Goal: Information Seeking & Learning: Learn about a topic

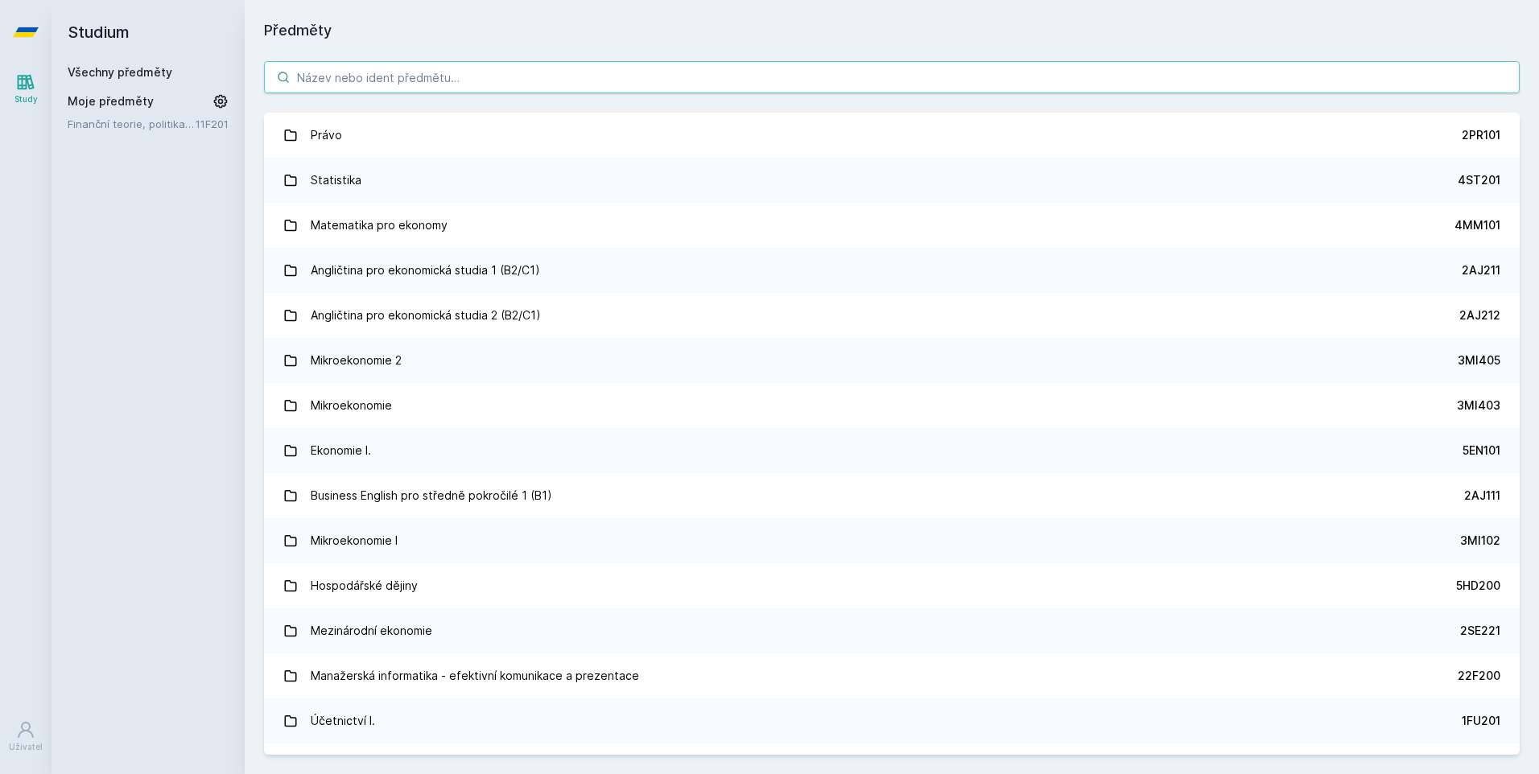
click at [603, 83] on input "search" at bounding box center [892, 77] width 1256 height 32
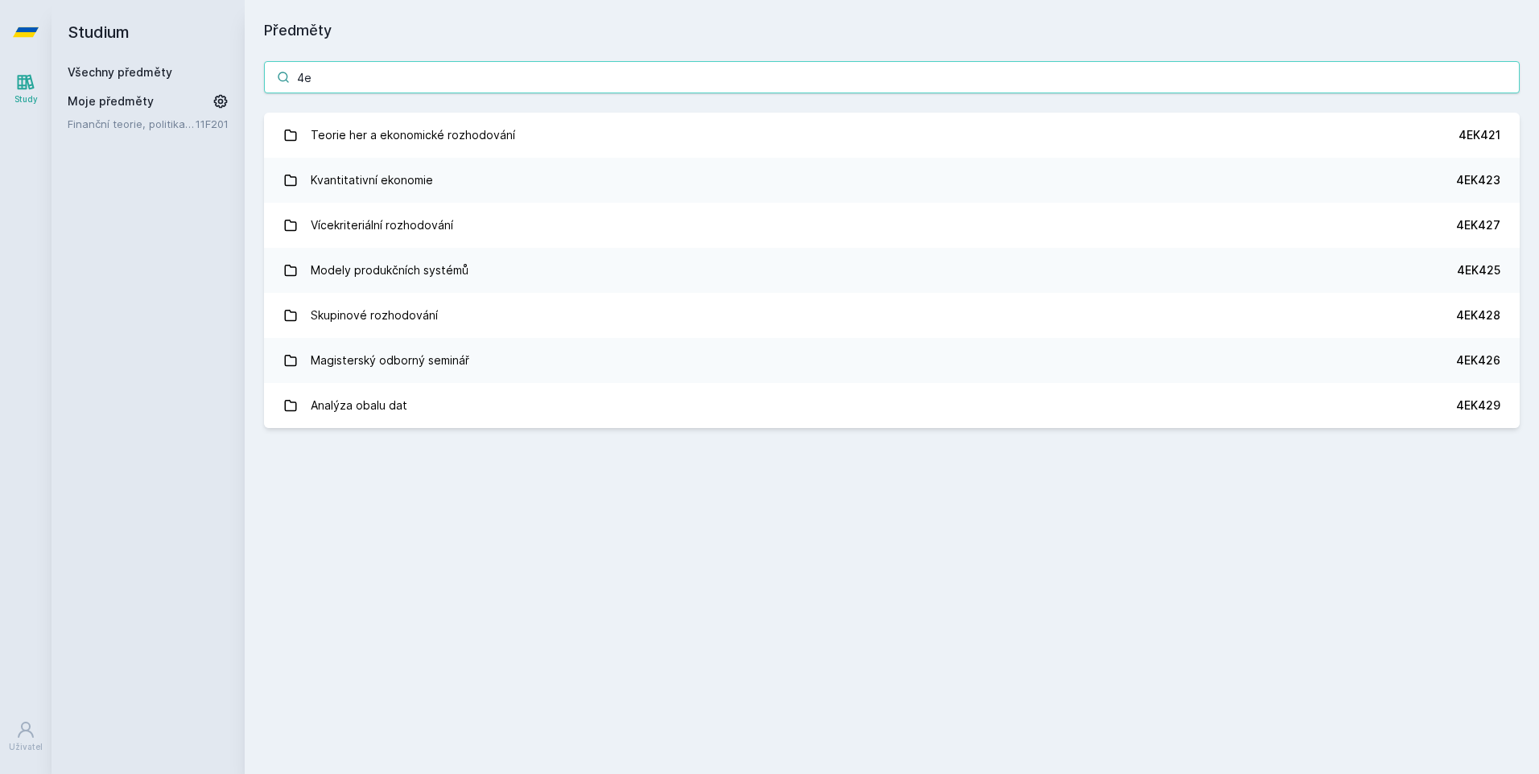
type input "4"
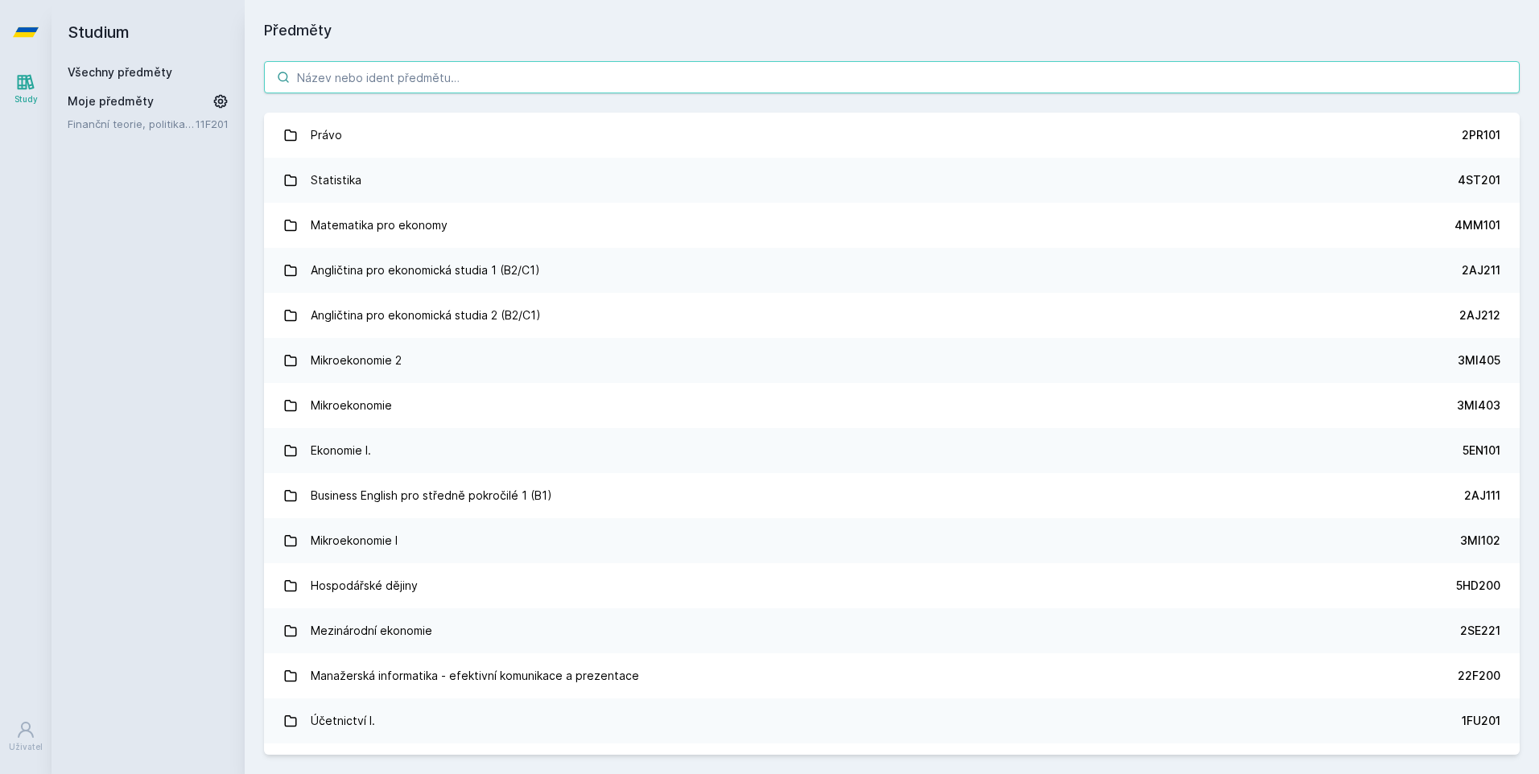
click at [563, 81] on input "search" at bounding box center [892, 77] width 1256 height 32
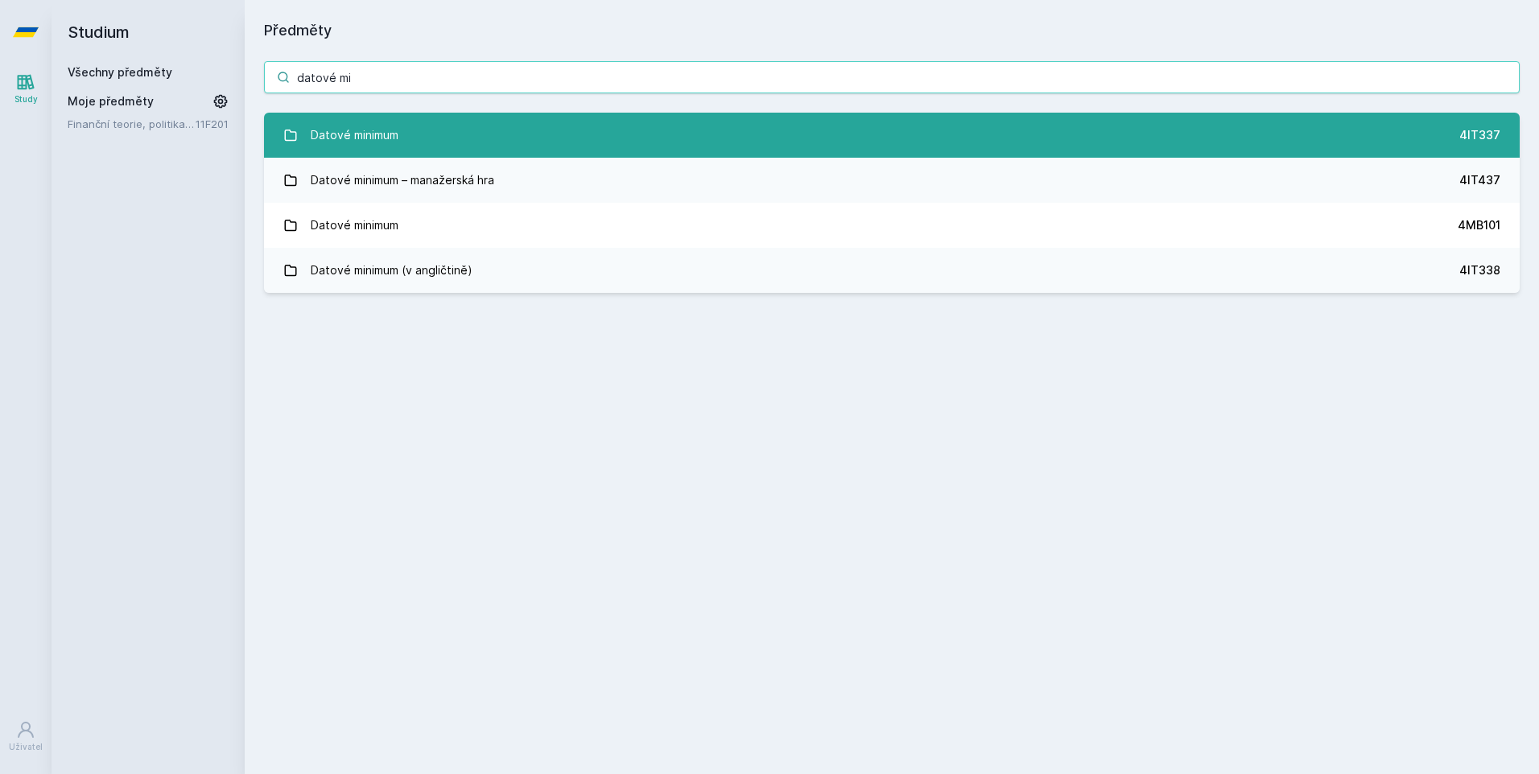
type input "datové mi"
click at [446, 151] on link "Datové minimum 4IT337" at bounding box center [892, 135] width 1256 height 45
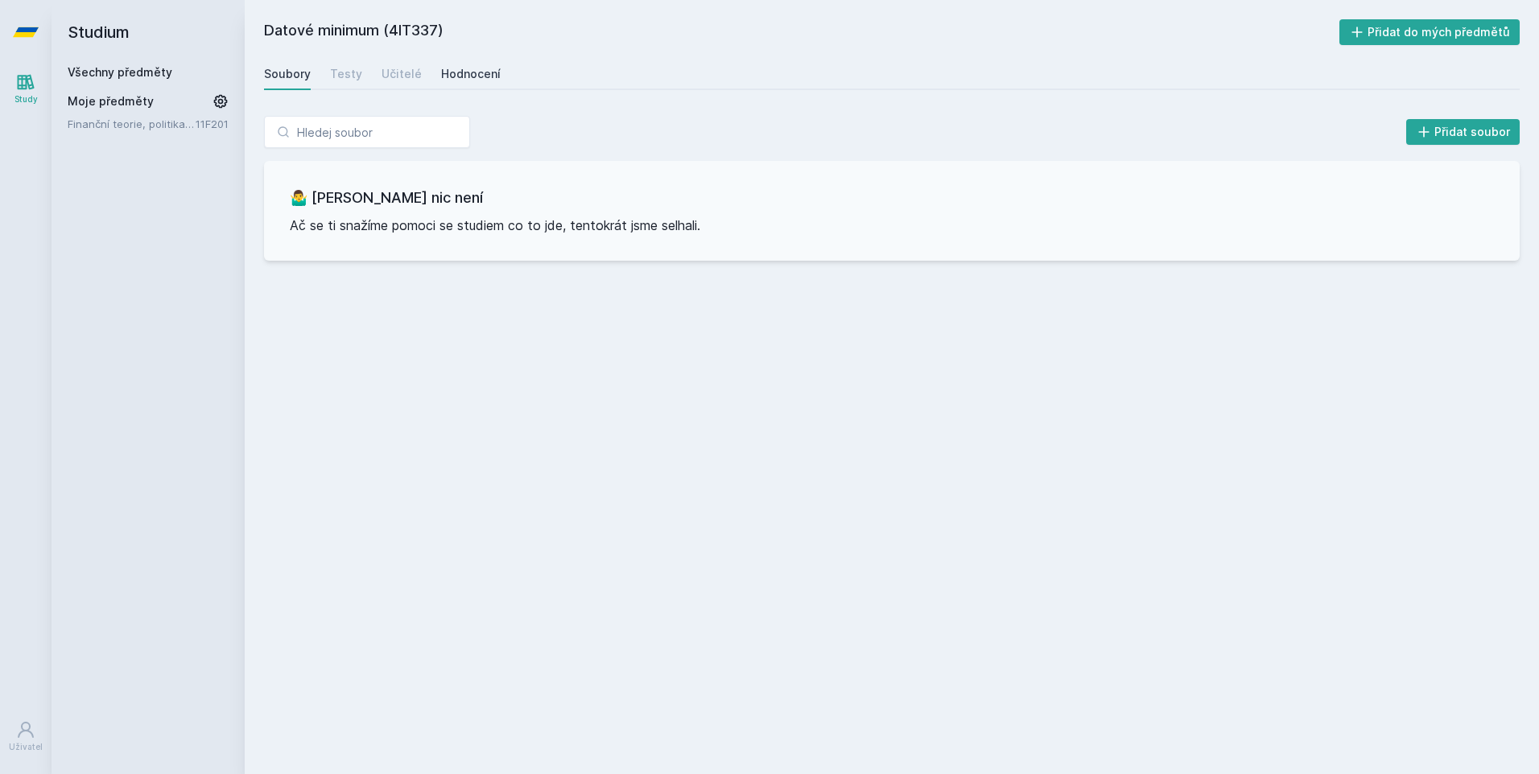
click at [479, 68] on div "Hodnocení" at bounding box center [471, 74] width 60 height 16
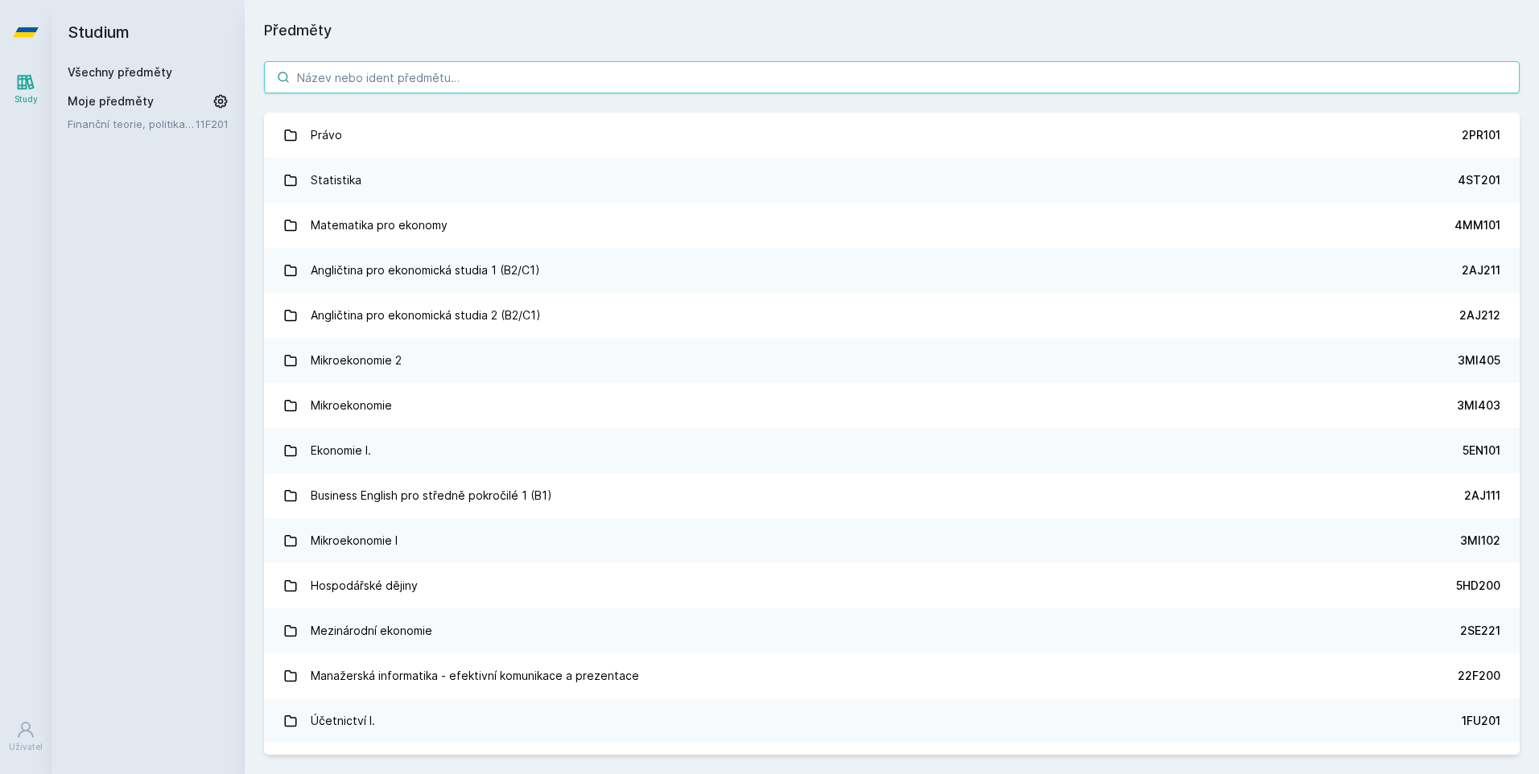
drag, startPoint x: 372, startPoint y: 83, endPoint x: 381, endPoint y: 79, distance: 9.7
click at [375, 82] on input "search" at bounding box center [892, 77] width 1256 height 32
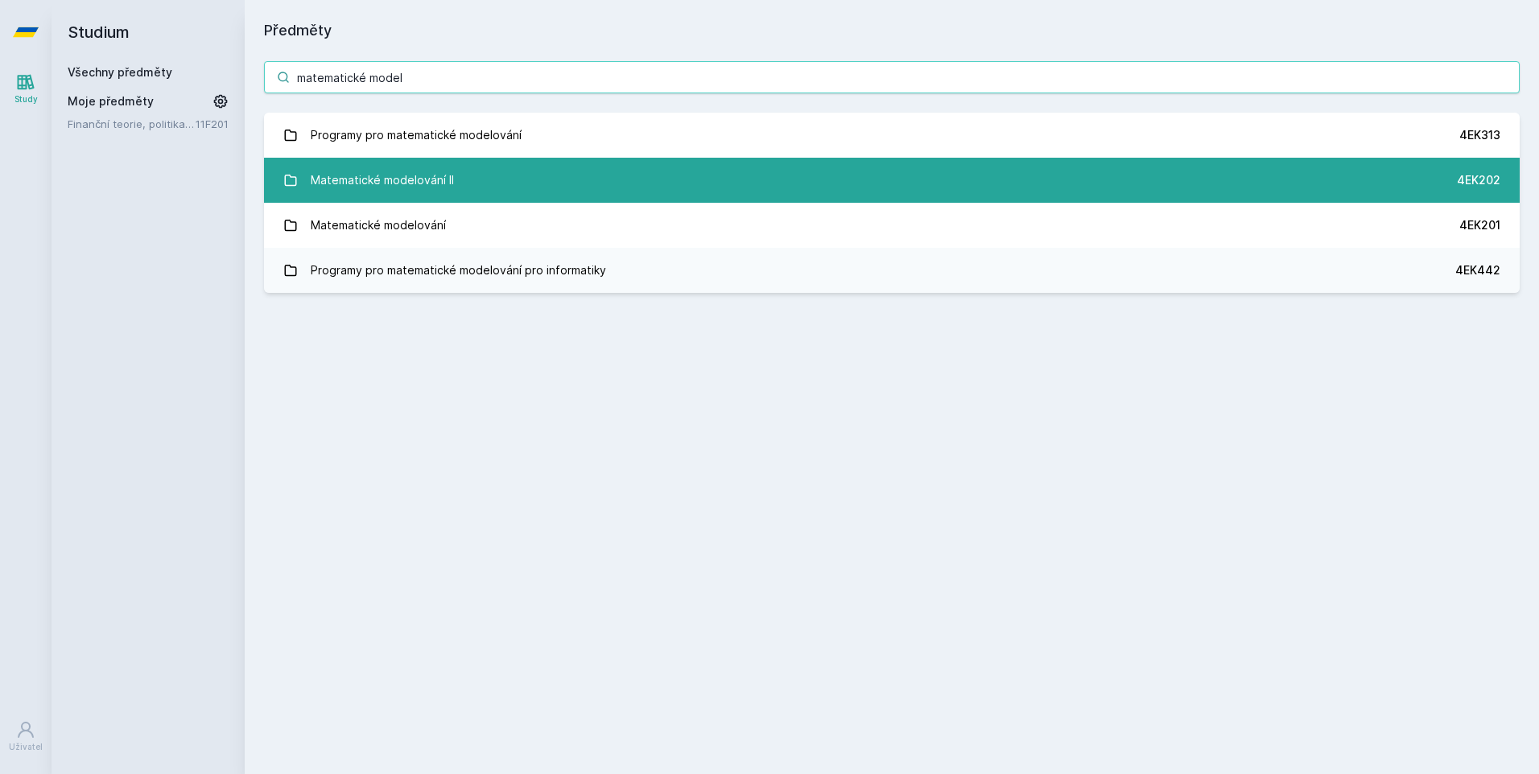
type input "matematické model"
click at [543, 192] on link "Matematické modelování II 4EK202" at bounding box center [892, 180] width 1256 height 45
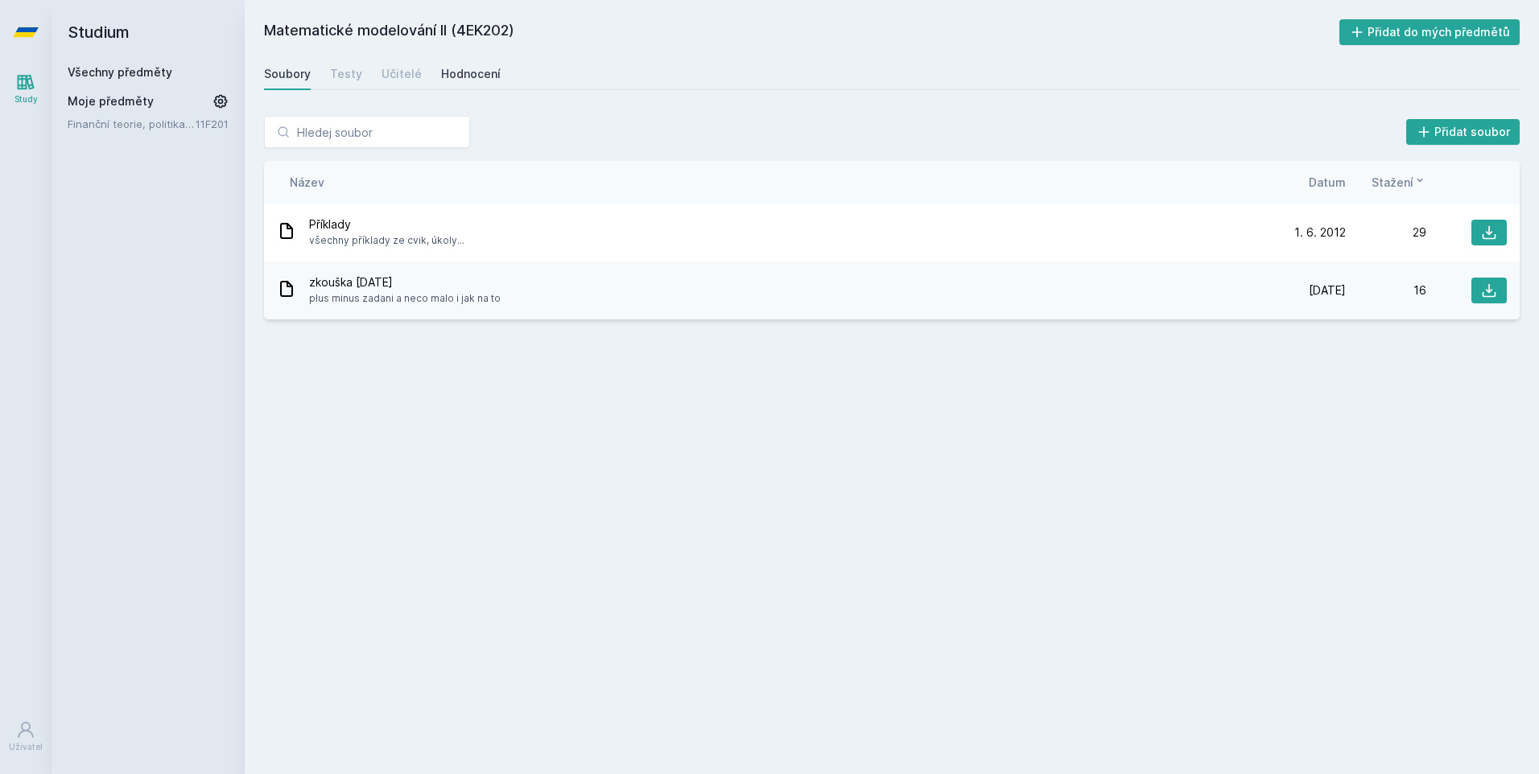
click at [482, 74] on div "Hodnocení" at bounding box center [471, 74] width 60 height 16
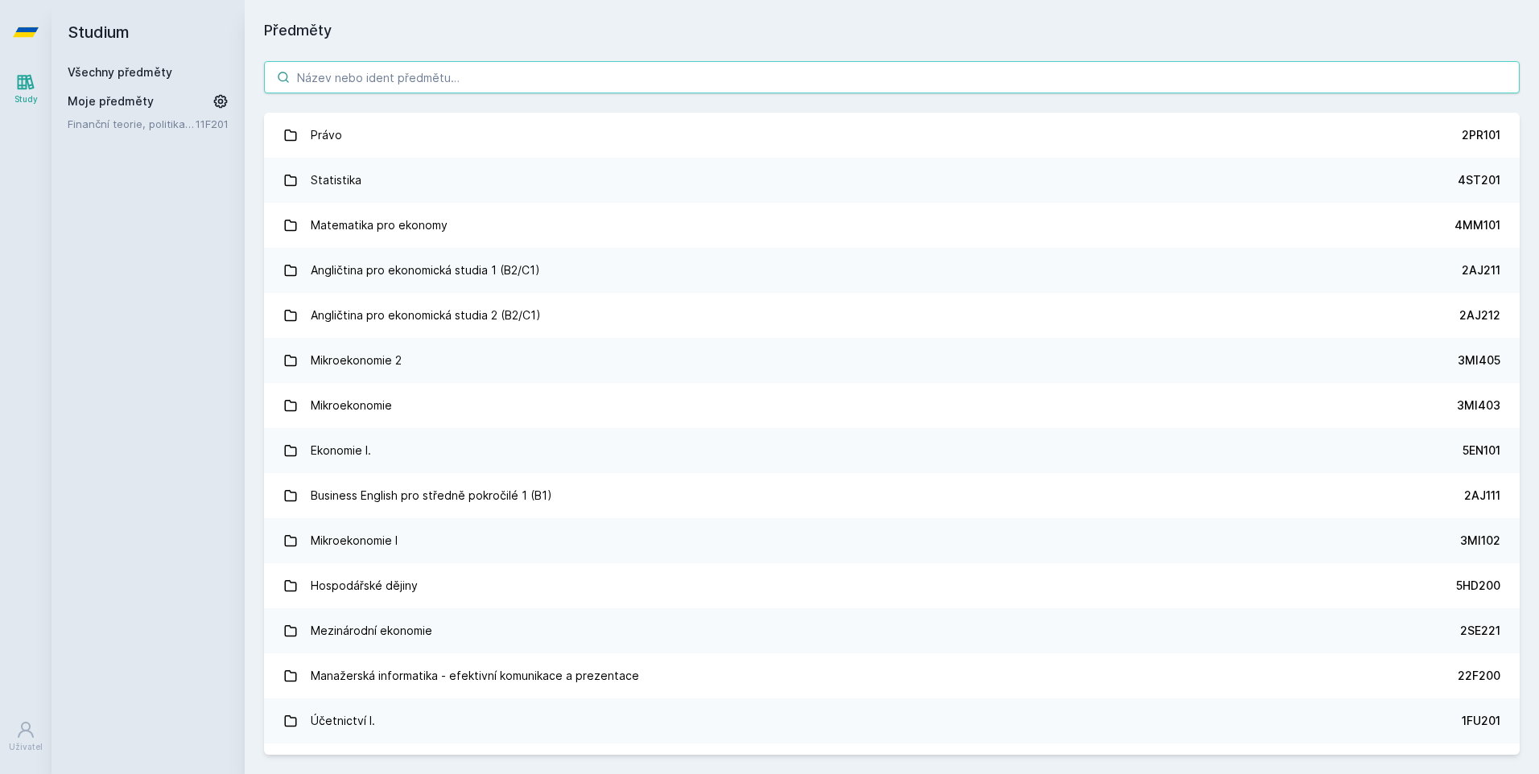
click at [361, 82] on input "search" at bounding box center [892, 77] width 1256 height 32
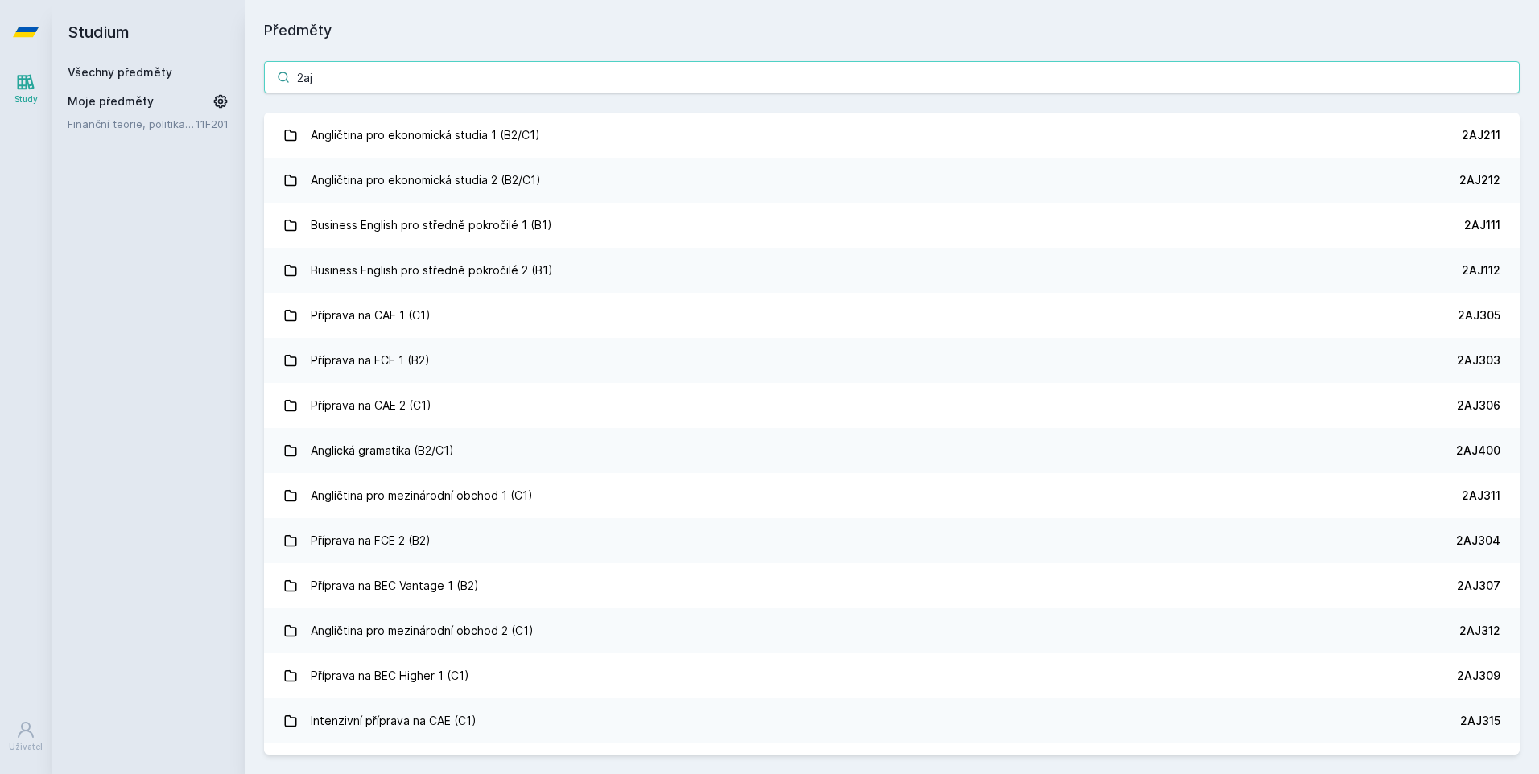
click at [721, 87] on input "2aj" at bounding box center [892, 77] width 1256 height 32
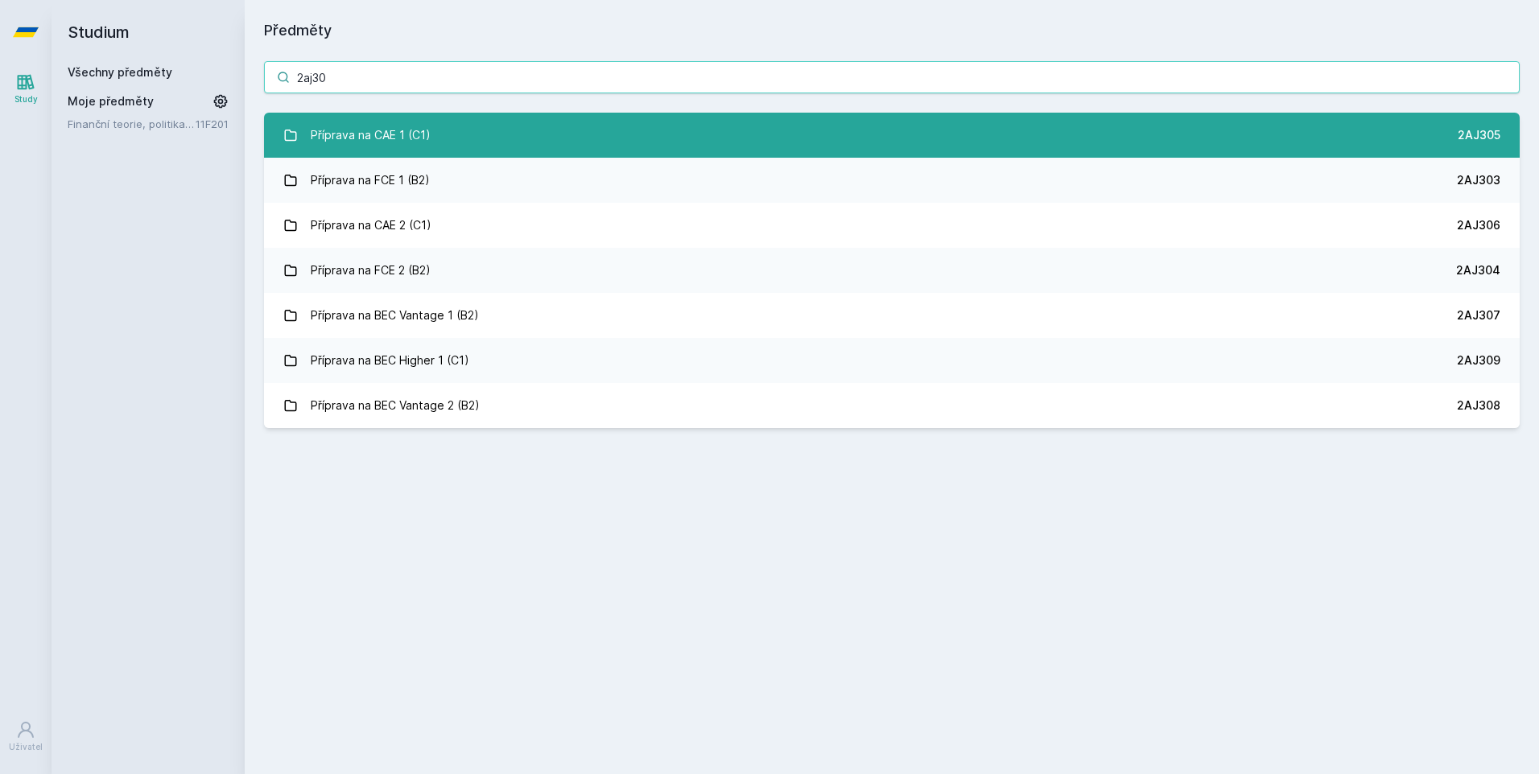
type input "2aj30"
click at [709, 145] on link "Příprava na CAE 1 (C1) 2AJ305" at bounding box center [892, 135] width 1256 height 45
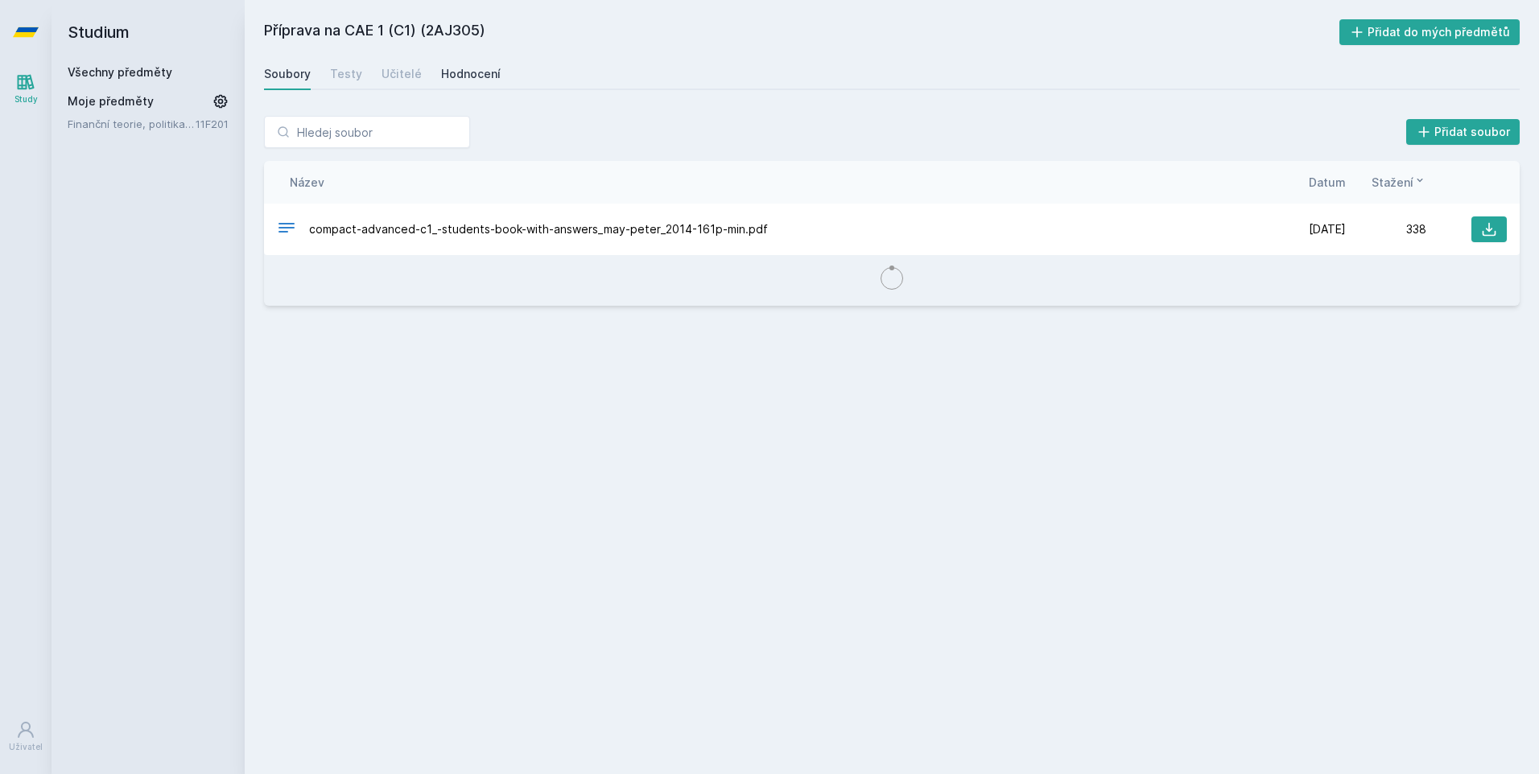
click at [456, 72] on div "Hodnocení" at bounding box center [471, 74] width 60 height 16
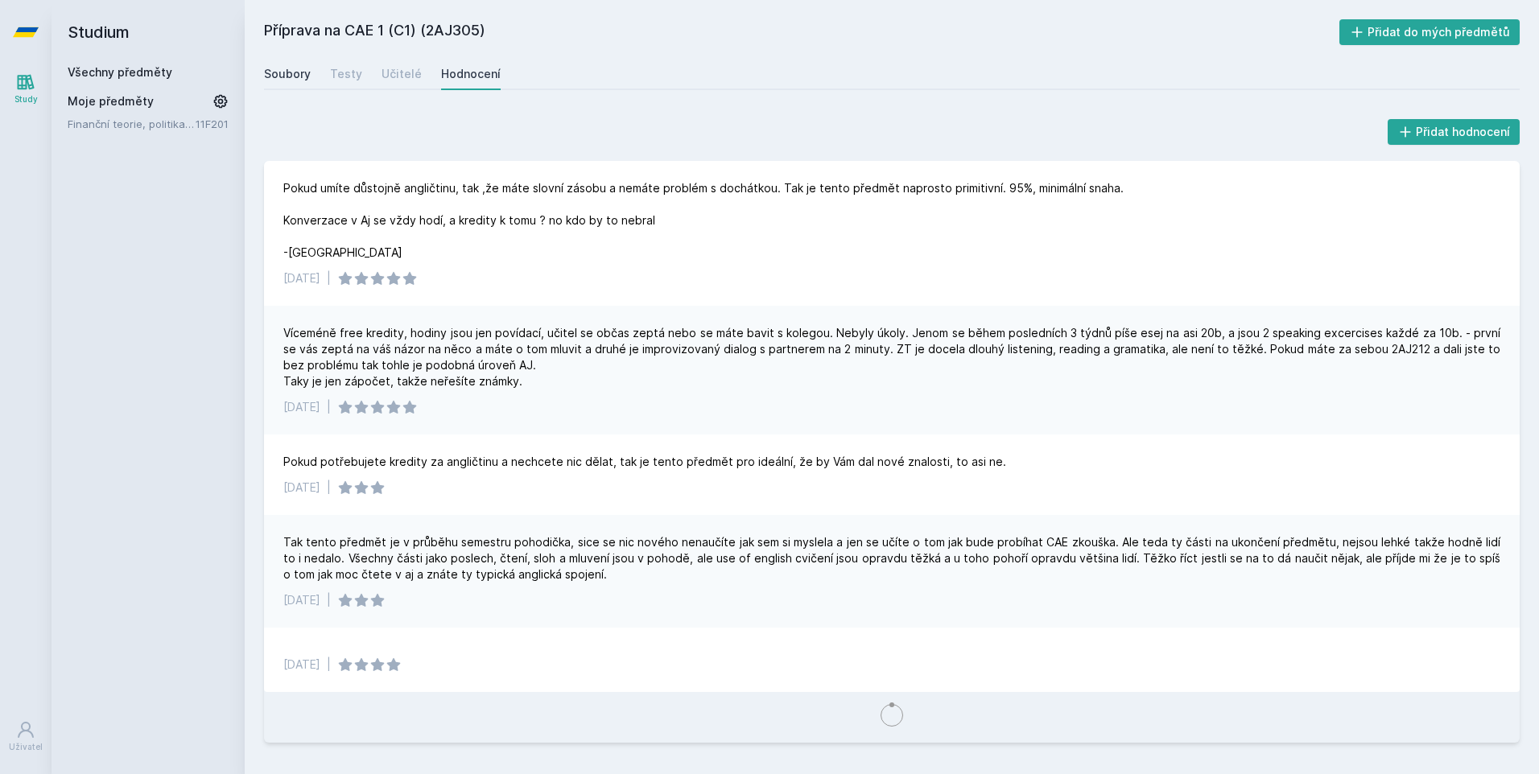
click at [282, 72] on div "Soubory" at bounding box center [287, 74] width 47 height 16
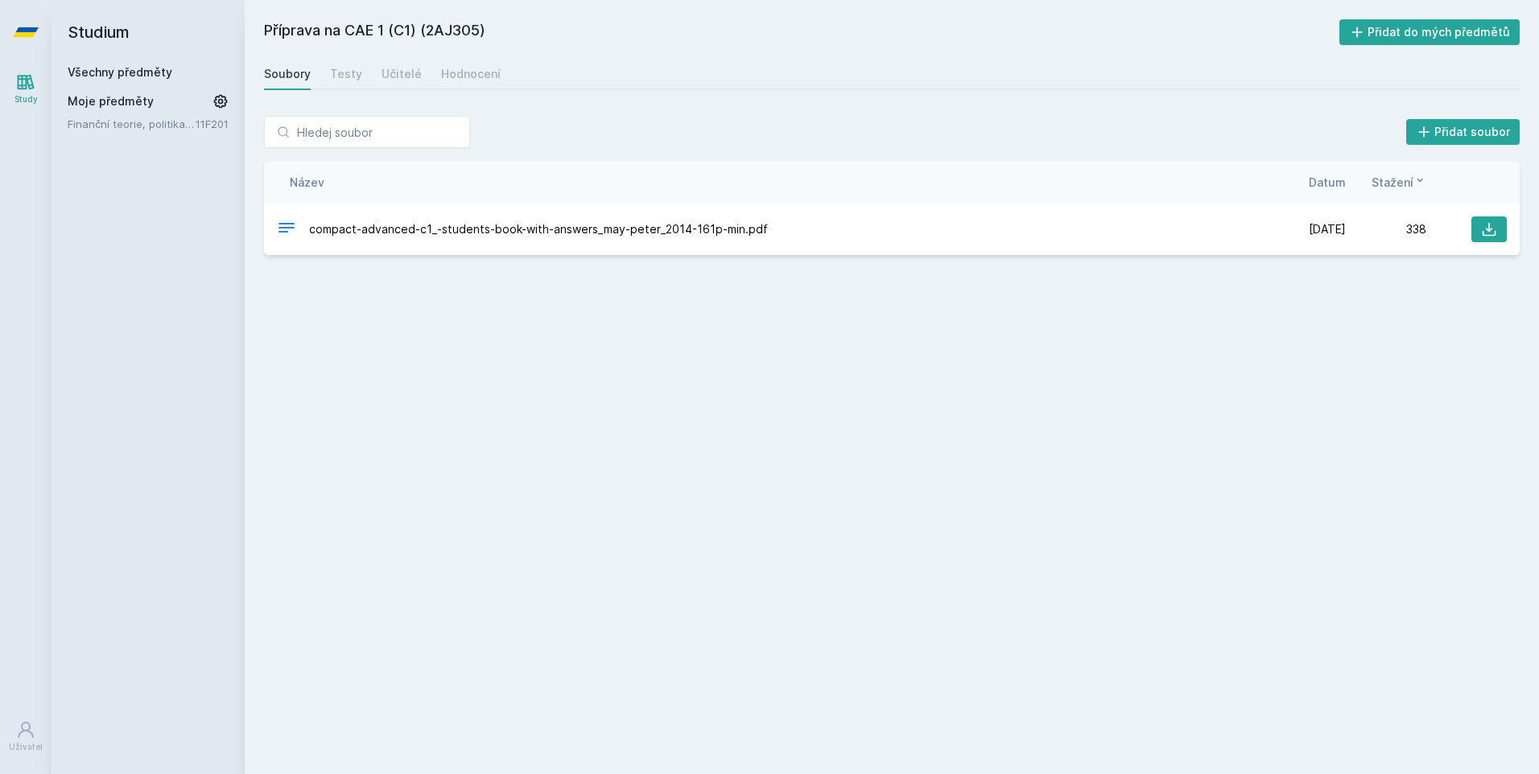
click at [513, 62] on div "Soubory Testy Učitelé Hodnocení" at bounding box center [892, 74] width 1256 height 32
click at [473, 67] on div "Hodnocení" at bounding box center [471, 74] width 60 height 16
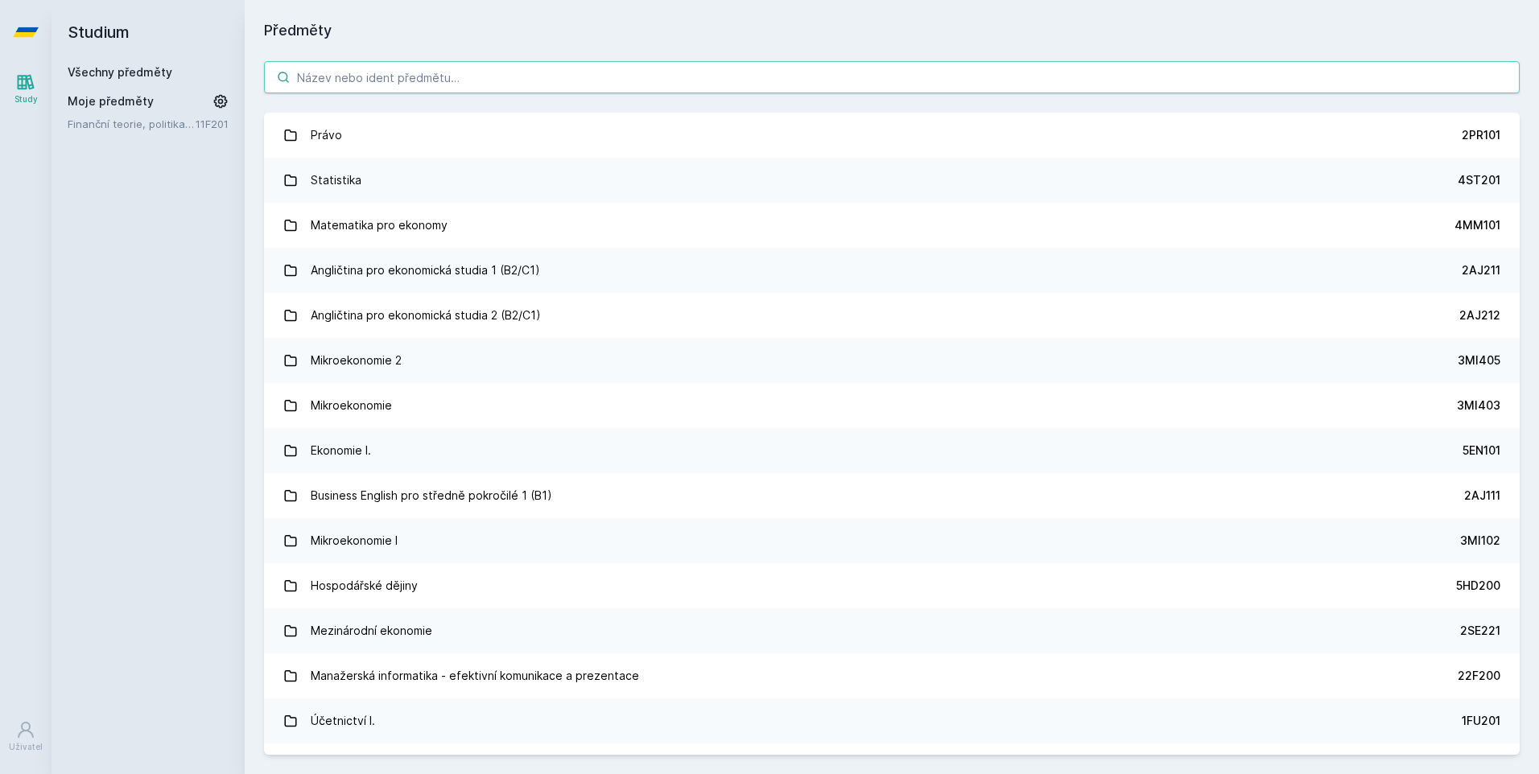
click at [392, 76] on input "search" at bounding box center [892, 77] width 1256 height 32
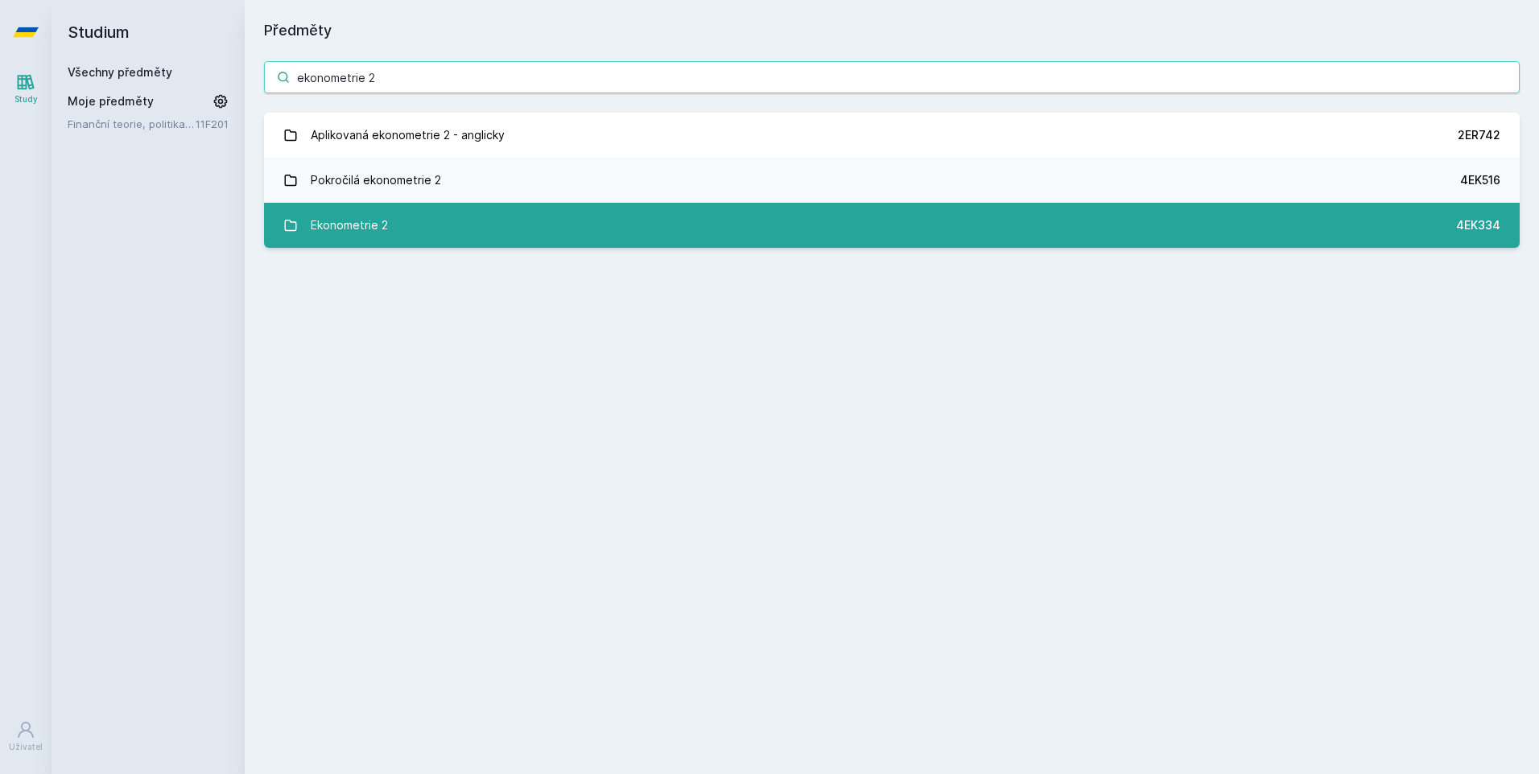
type input "ekonometrie 2"
click at [515, 223] on link "Ekonometrie 2 4EK334" at bounding box center [892, 225] width 1256 height 45
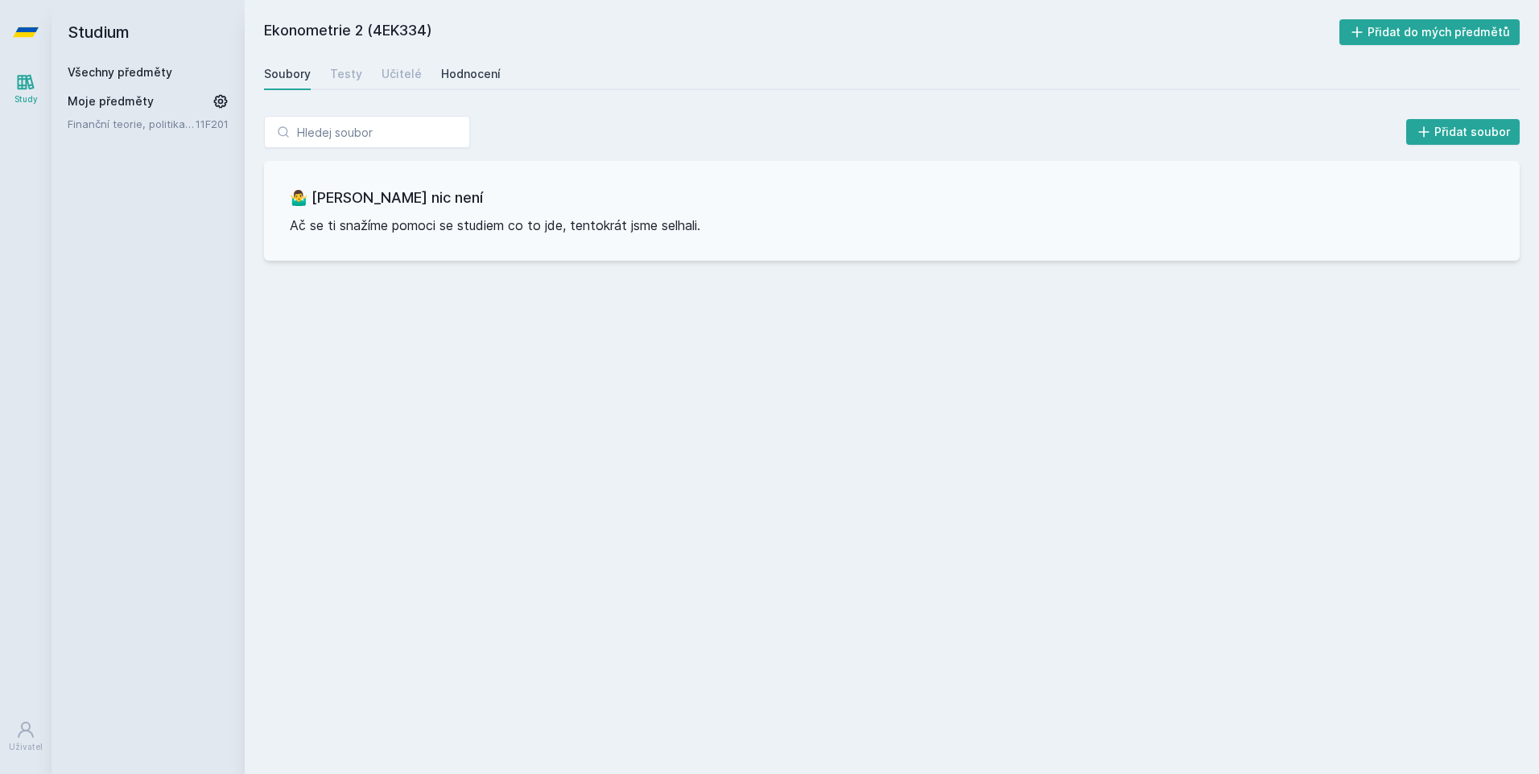
click at [477, 72] on div "Hodnocení" at bounding box center [471, 74] width 60 height 16
